Goal: Check status: Check status

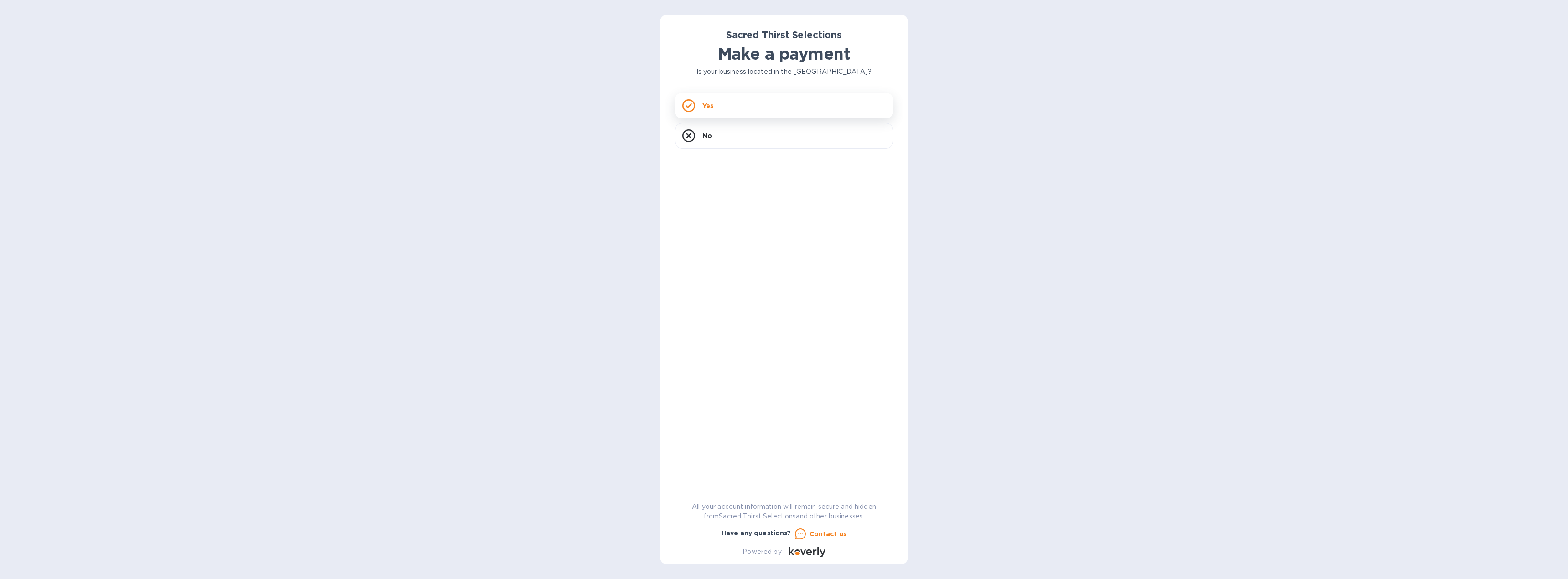
click at [728, 95] on div "Yes" at bounding box center [783, 106] width 219 height 26
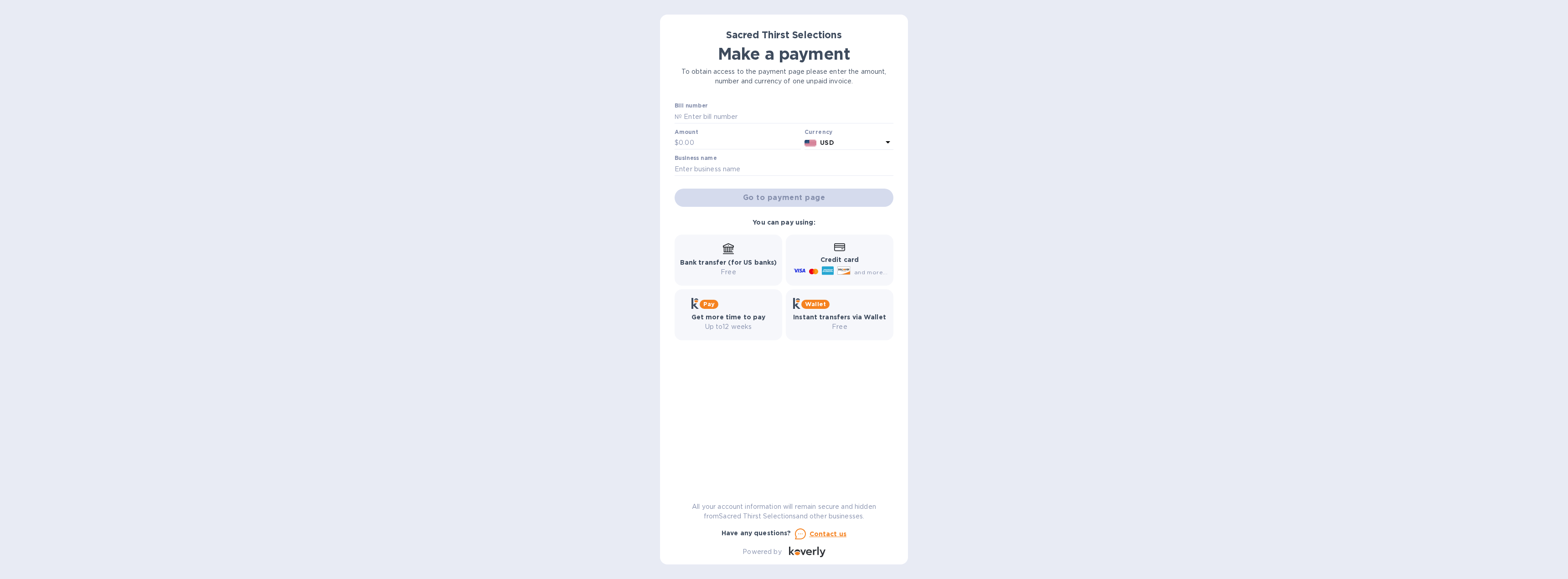
click at [875, 98] on div "Sacred Thirst Selections Make a payment To obtain access to the payment page pl…" at bounding box center [783, 293] width 219 height 528
click at [963, 107] on div "Sacred Thirst Selections Make a payment To obtain access to the payment page pl…" at bounding box center [784, 290] width 1568 height 579
click at [979, 226] on div "Sacred Thirst Selections Make a payment To obtain access to the payment page pl…" at bounding box center [784, 290] width 1568 height 579
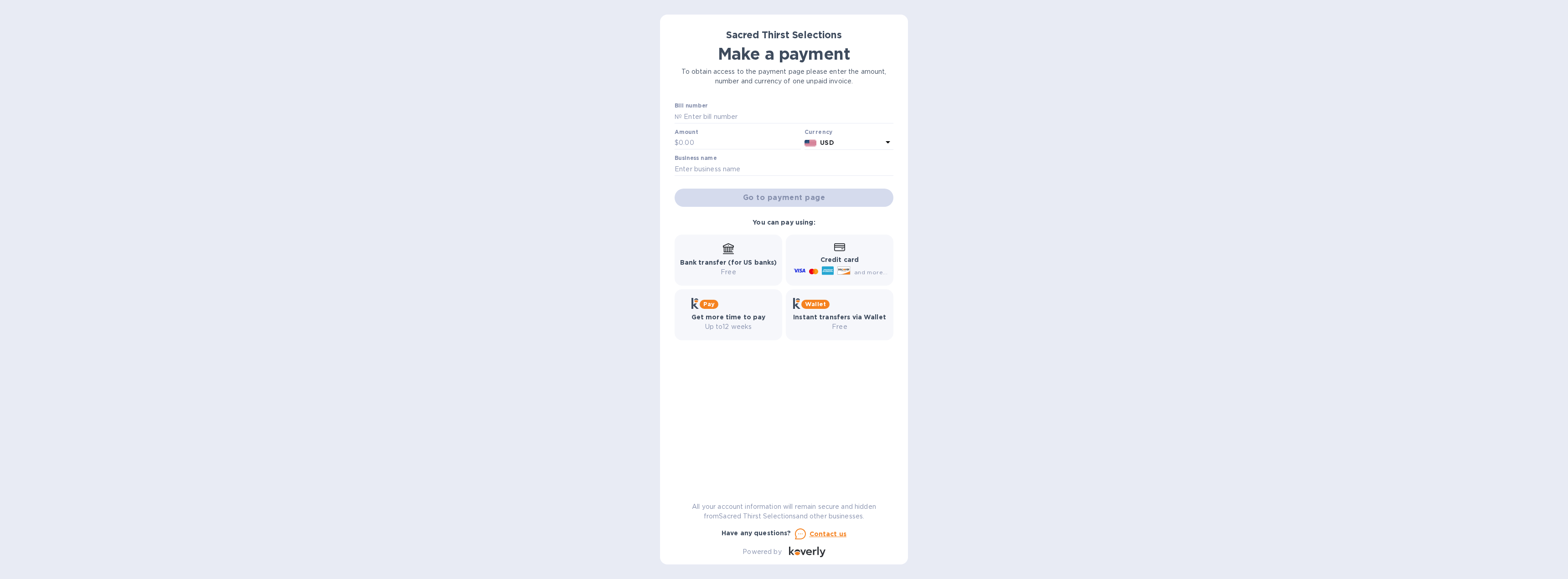
click at [951, 283] on div "Sacred Thirst Selections Make a payment To obtain access to the payment page pl…" at bounding box center [784, 290] width 1568 height 579
click at [836, 439] on div "Bill number № Amount $ Currency USD Business name Go to payment page You can pa…" at bounding box center [783, 293] width 219 height 381
click at [757, 512] on p "All your account information will remain secure and hidden from Sacred Thirst S…" at bounding box center [783, 511] width 219 height 19
click at [808, 462] on div "Bill number № Amount $ Currency USD Business name Go to payment page You can pa…" at bounding box center [783, 293] width 219 height 381
click at [729, 249] on icon at bounding box center [729, 248] width 11 height 9
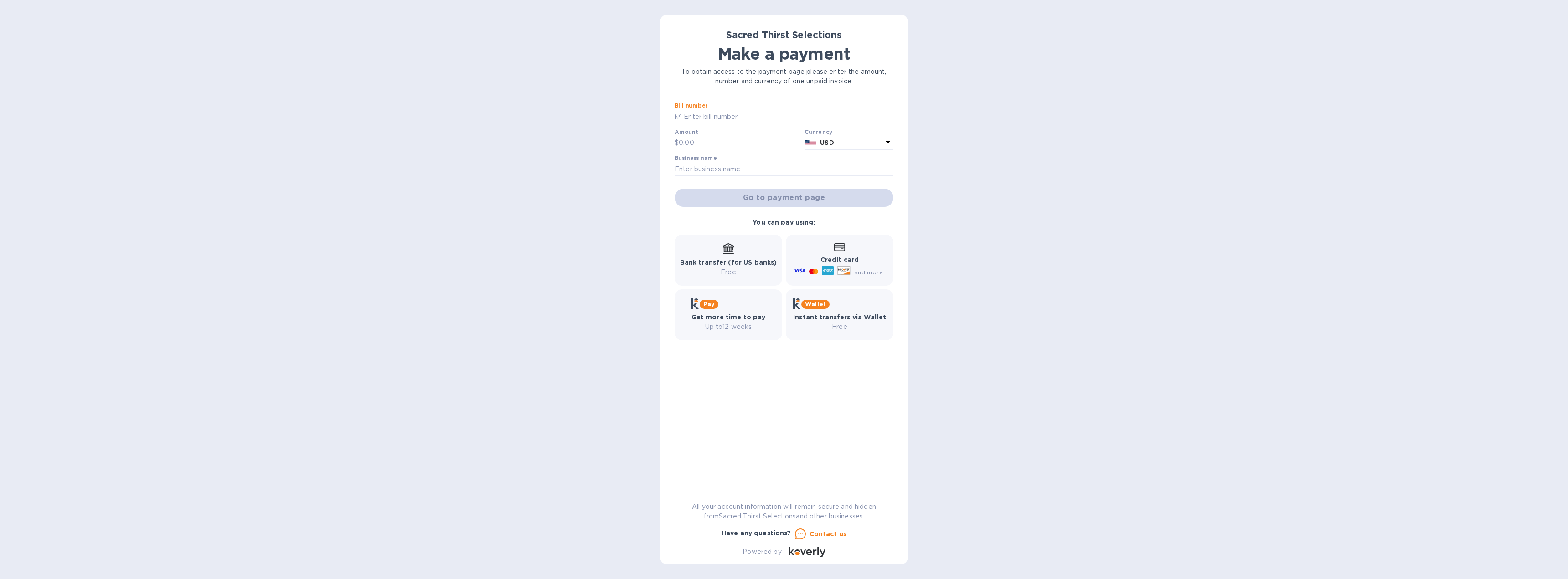
click at [727, 116] on input "text" at bounding box center [787, 116] width 211 height 13
click at [925, 193] on div "Sacred Thirst Selections Make a payment To obtain access to the payment page pl…" at bounding box center [784, 290] width 1568 height 579
